Goal: Transaction & Acquisition: Purchase product/service

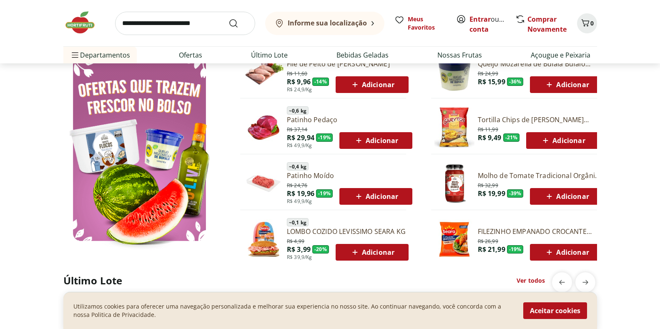
scroll to position [417, 0]
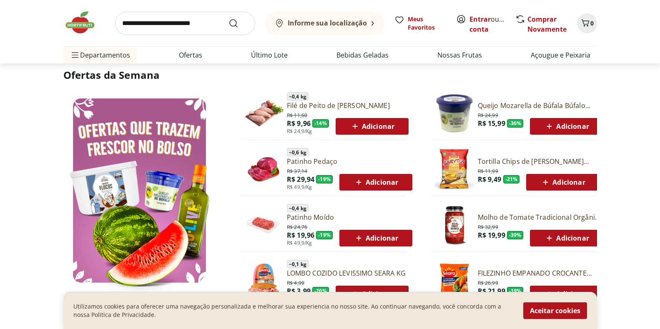
click at [441, 218] on img at bounding box center [454, 225] width 40 height 40
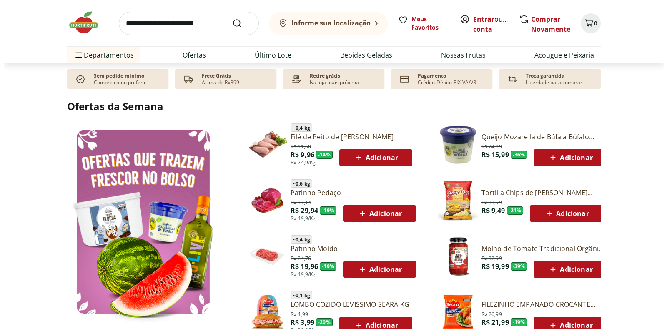
scroll to position [709, 0]
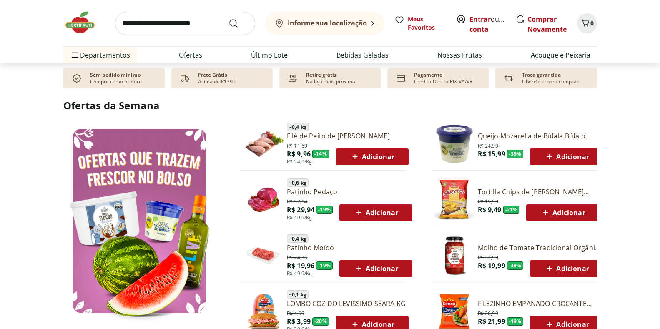
click at [364, 158] on span "Adicionar" at bounding box center [372, 157] width 45 height 10
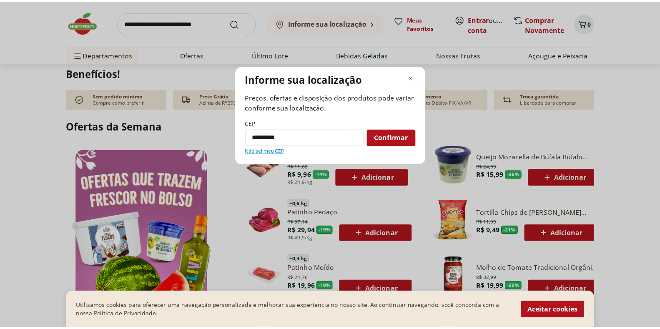
scroll to position [729, 0]
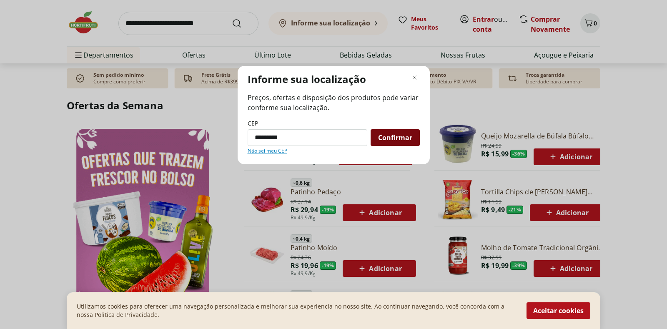
type input "*********"
click at [398, 136] on span "Confirmar" at bounding box center [395, 137] width 34 height 7
click at [561, 312] on button "Aceitar cookies" at bounding box center [558, 310] width 64 height 17
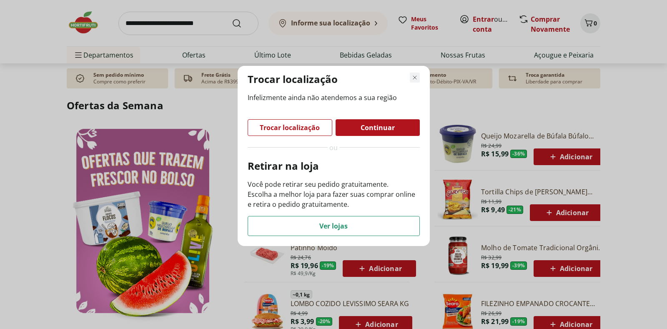
click at [418, 82] on icon "Fechar modal de regionalização" at bounding box center [415, 78] width 10 height 10
